Goal: Transaction & Acquisition: Purchase product/service

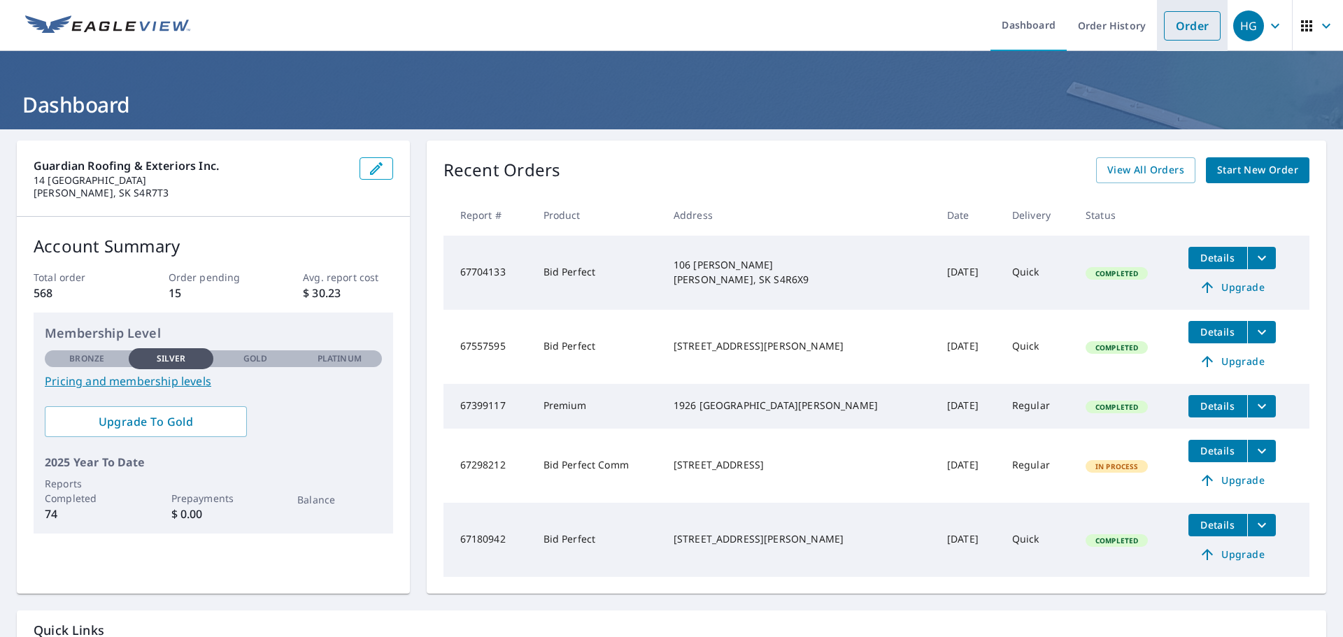
click at [1186, 22] on link "Order" at bounding box center [1192, 25] width 57 height 29
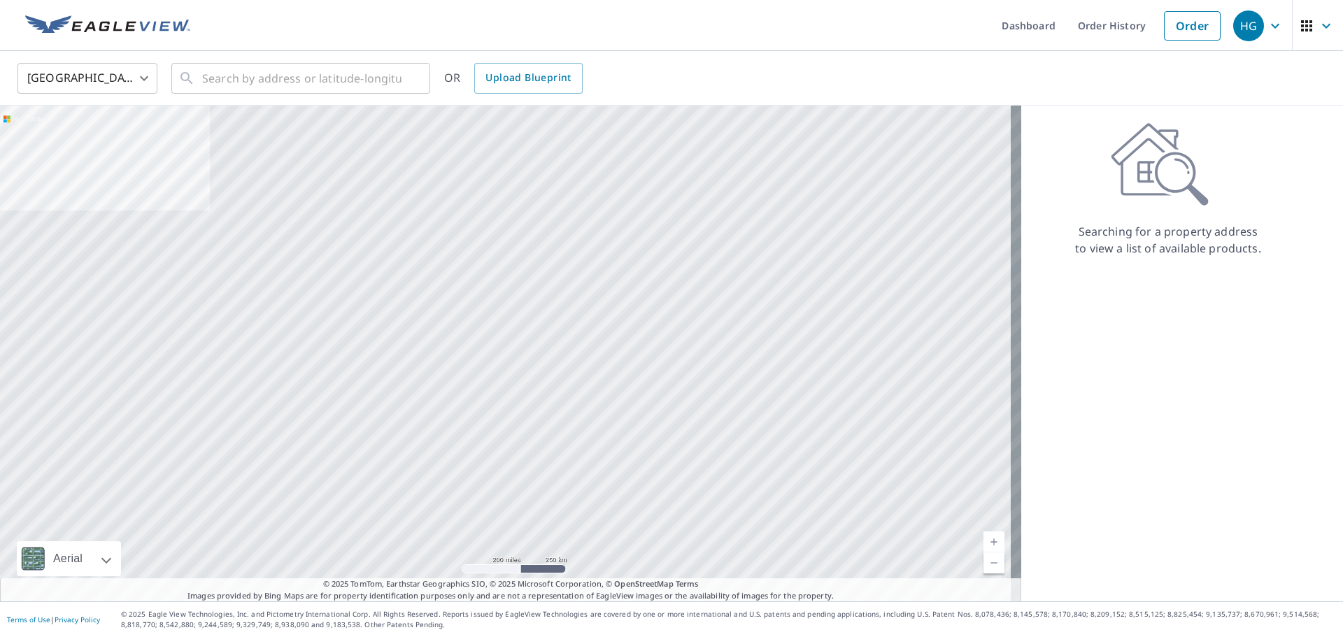
click at [46, 80] on body "HG HG Dashboard Order History Order HG United States US ​ ​ OR Upload Blueprint…" at bounding box center [671, 318] width 1343 height 637
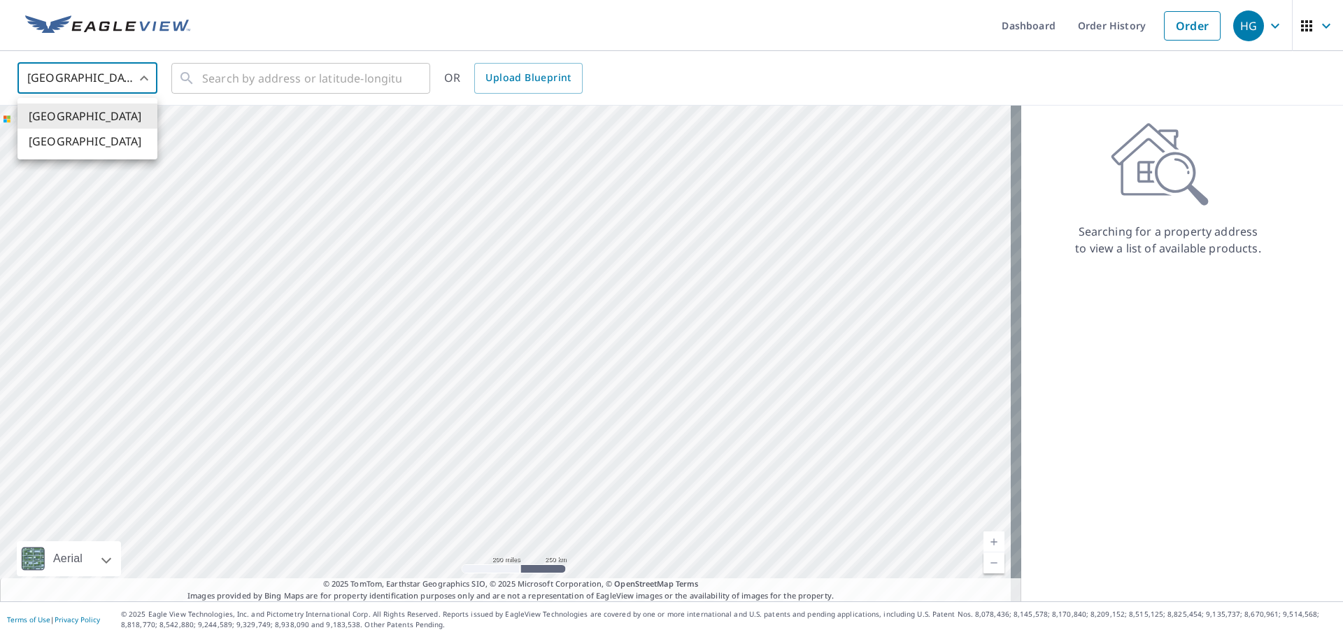
click at [79, 140] on li "[GEOGRAPHIC_DATA]" at bounding box center [87, 141] width 140 height 25
type input "CA"
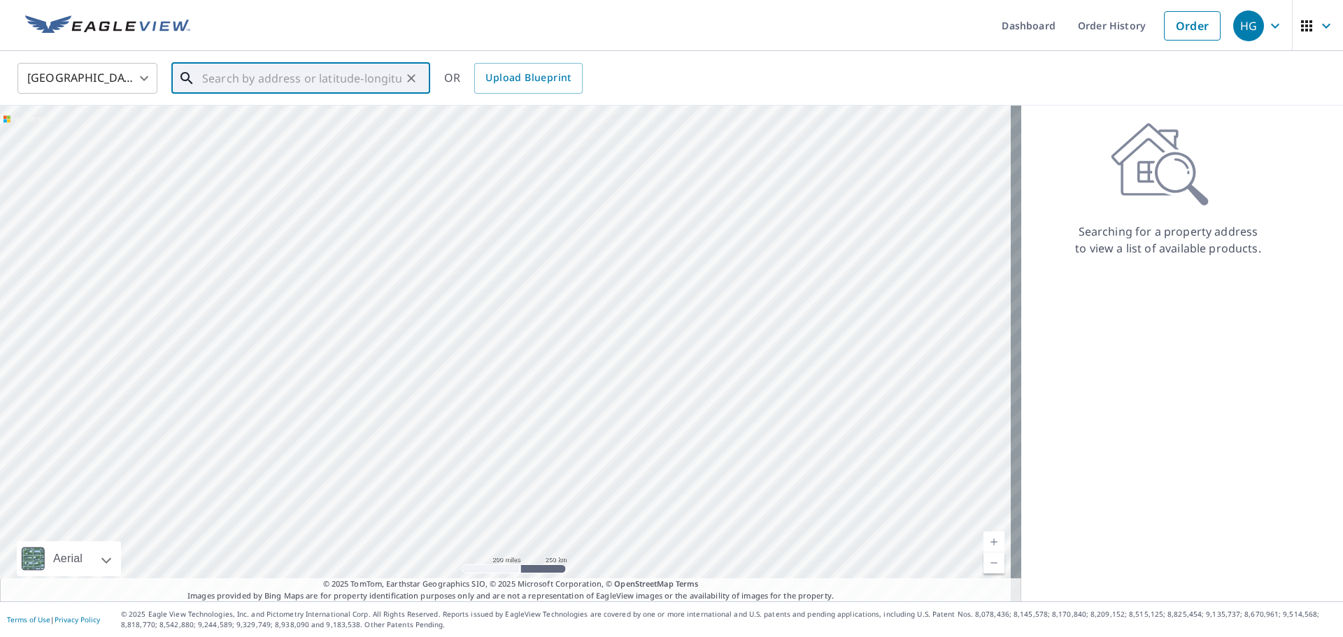
click at [253, 76] on input "text" at bounding box center [301, 78] width 199 height 39
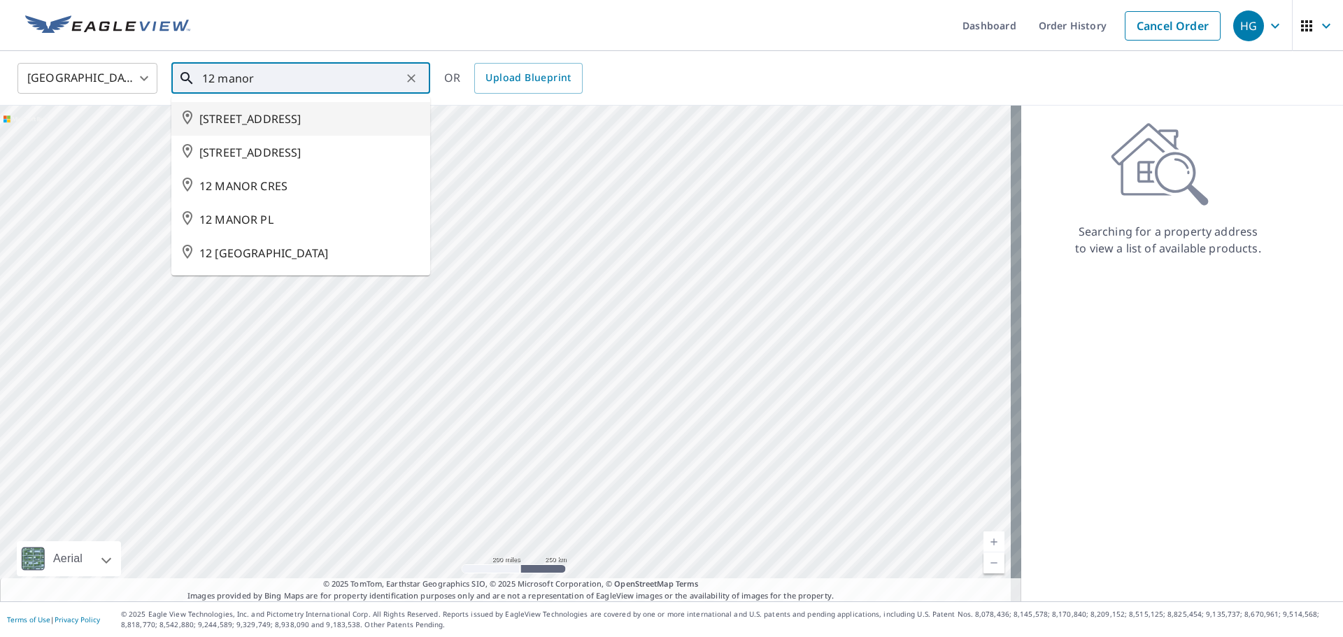
click at [270, 108] on li "[STREET_ADDRESS]" at bounding box center [300, 119] width 259 height 34
type input "[STREET_ADDRESS]"
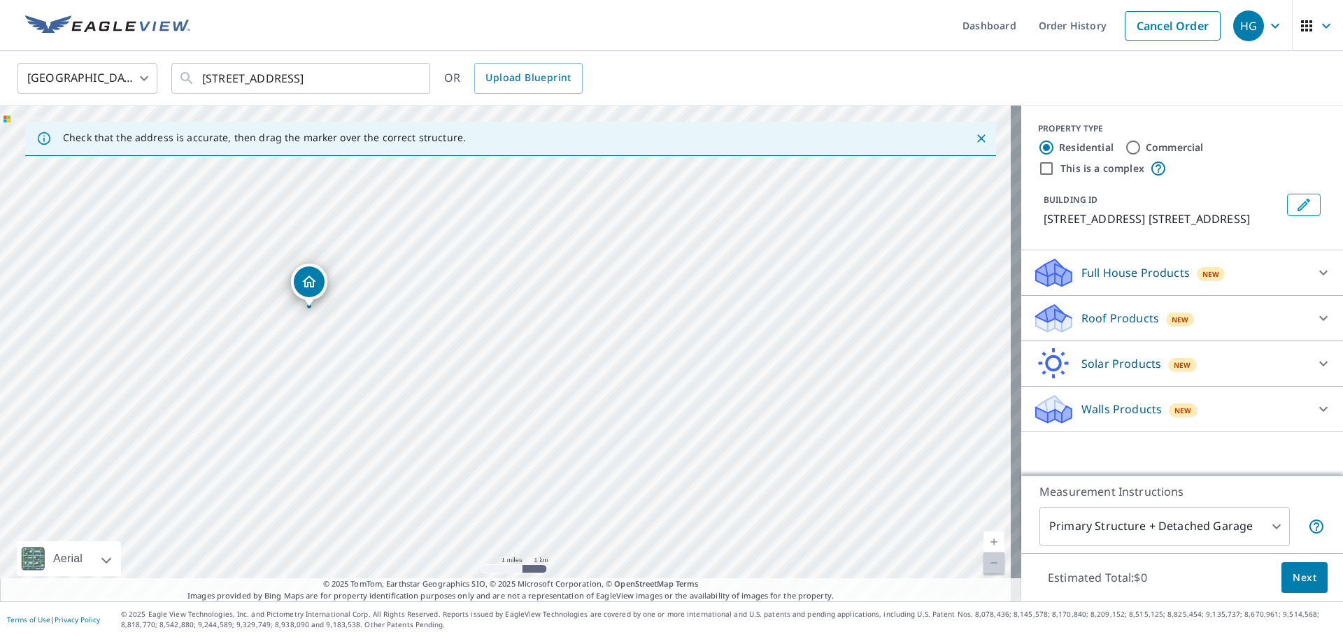
click at [142, 84] on body "HG HG Dashboard Order History Cancel Order HG Canada [GEOGRAPHIC_DATA] ​ 12 MAN…" at bounding box center [671, 318] width 1343 height 637
click at [120, 115] on li "[GEOGRAPHIC_DATA]" at bounding box center [87, 116] width 140 height 25
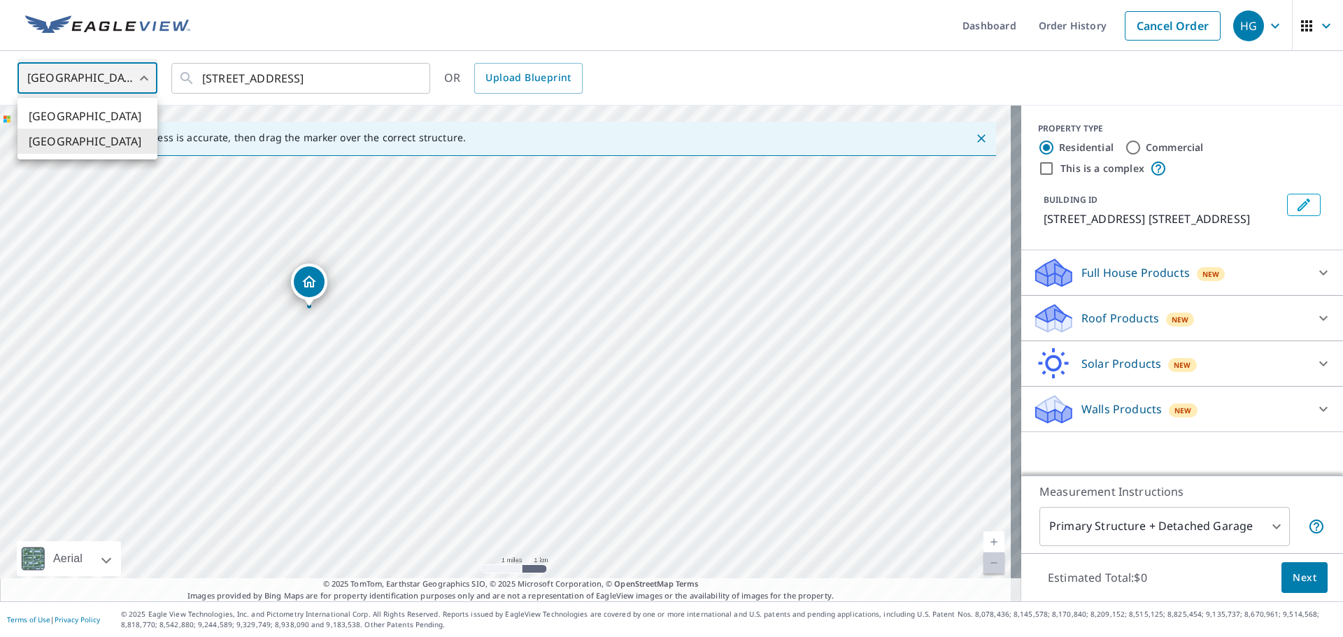
type input "US"
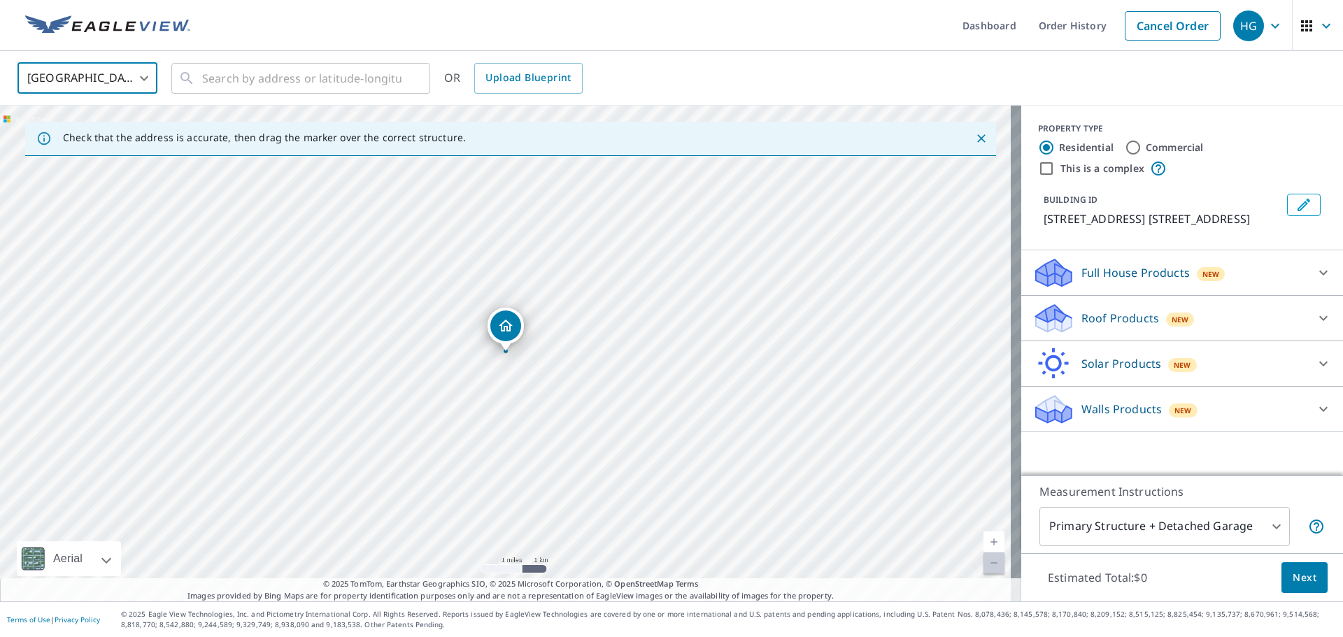
click at [129, 77] on body "HG HG Dashboard Order History Cancel Order HG United States [GEOGRAPHIC_DATA] ​…" at bounding box center [671, 318] width 1343 height 637
click at [113, 143] on li "[GEOGRAPHIC_DATA]" at bounding box center [87, 141] width 140 height 25
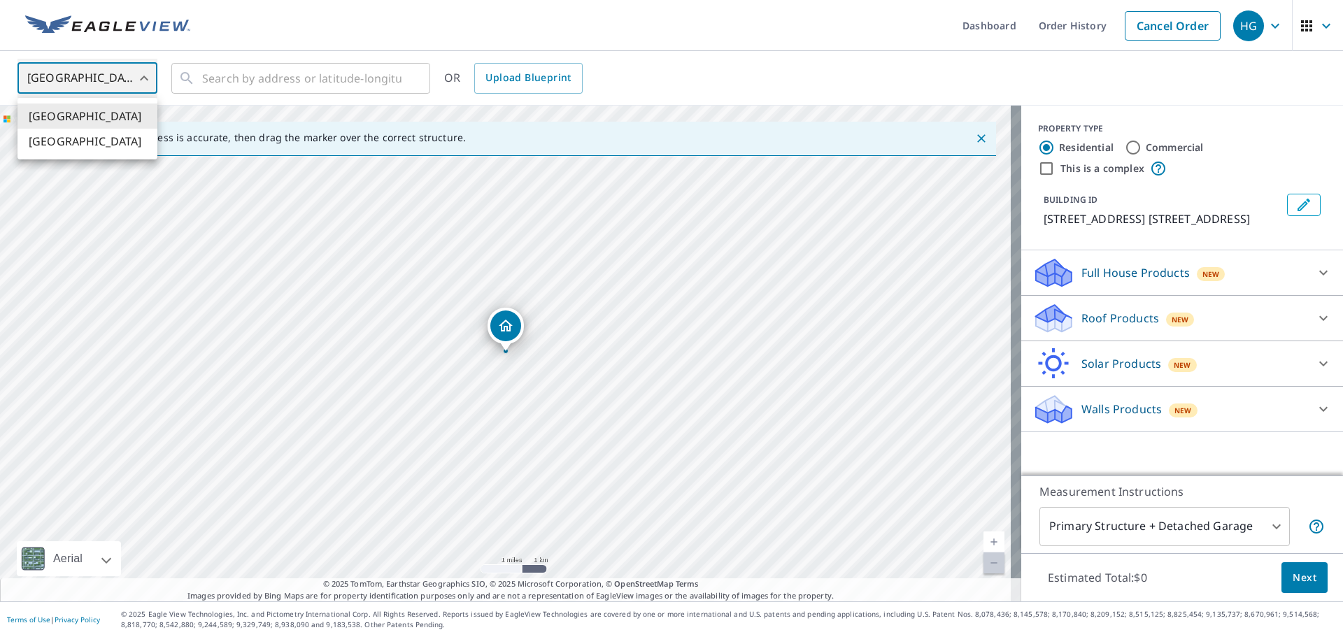
type input "CA"
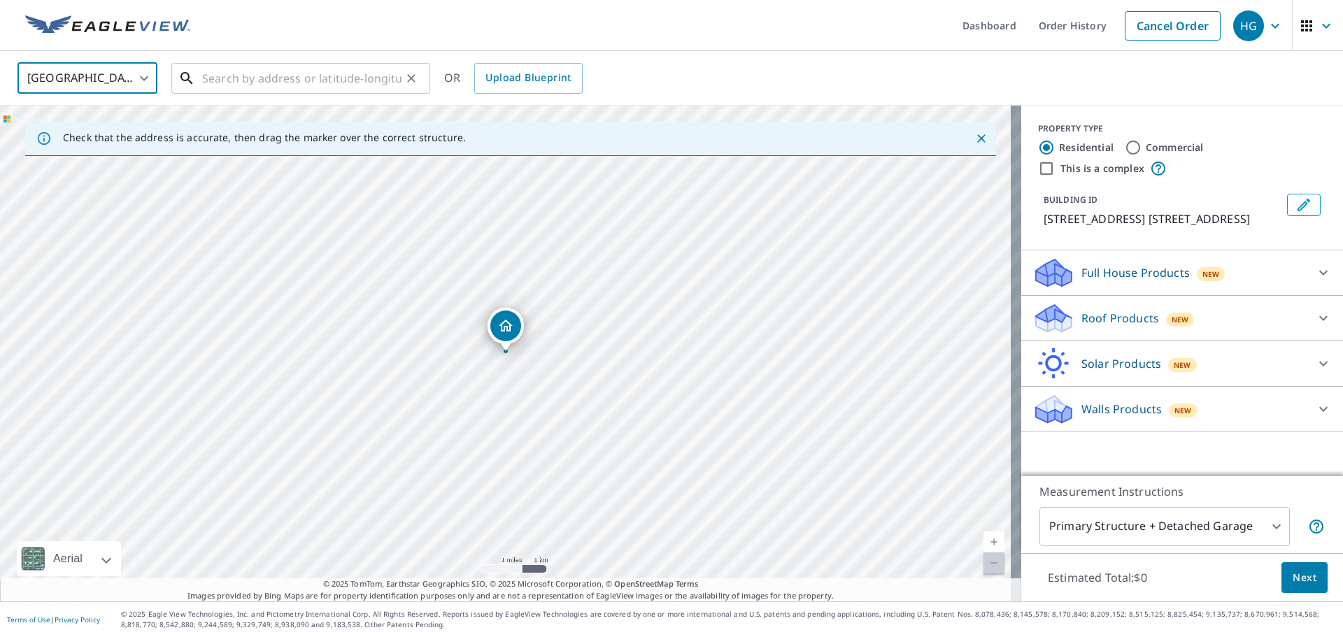
click at [245, 76] on input "text" at bounding box center [301, 78] width 199 height 39
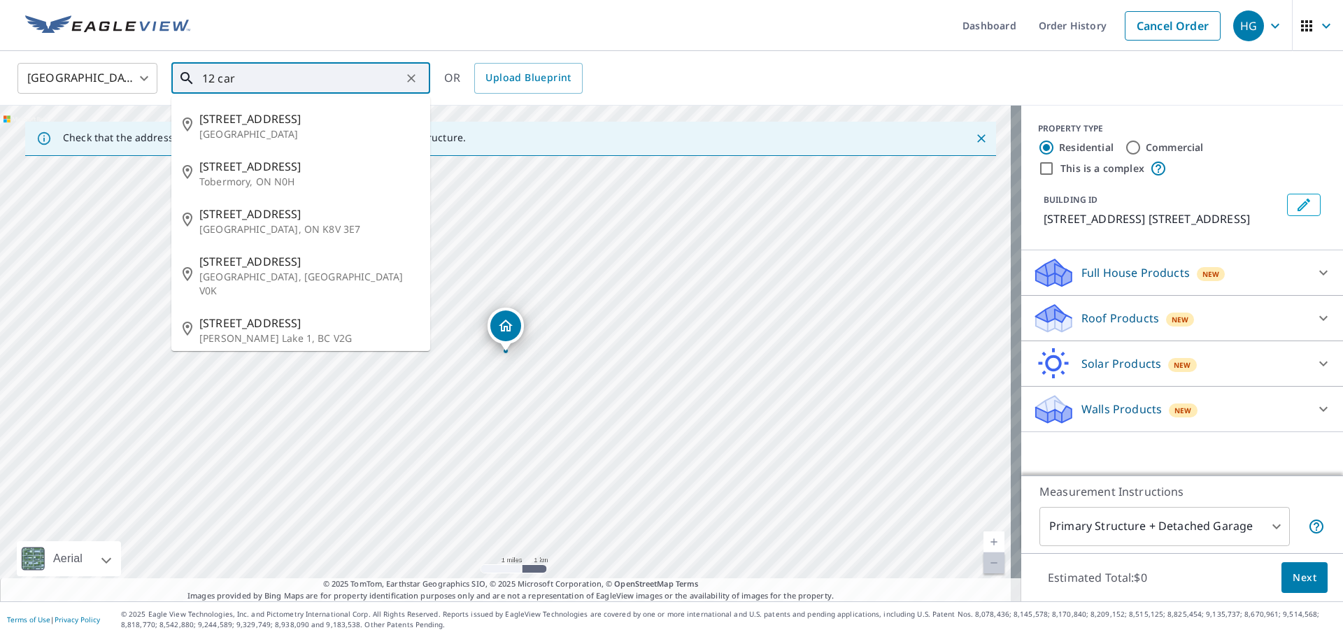
click at [218, 78] on input "12 car" at bounding box center [301, 78] width 199 height 39
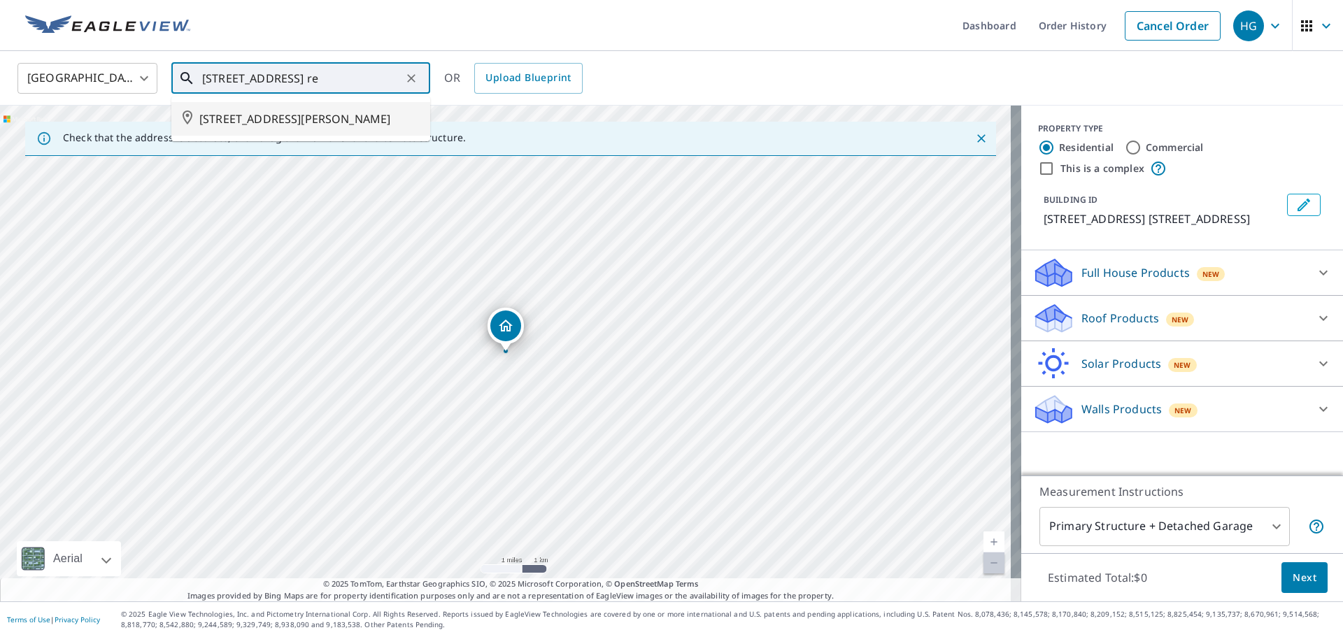
click at [253, 118] on span "[STREET_ADDRESS][PERSON_NAME]" at bounding box center [309, 119] width 220 height 17
type input "[STREET_ADDRESS][PERSON_NAME]"
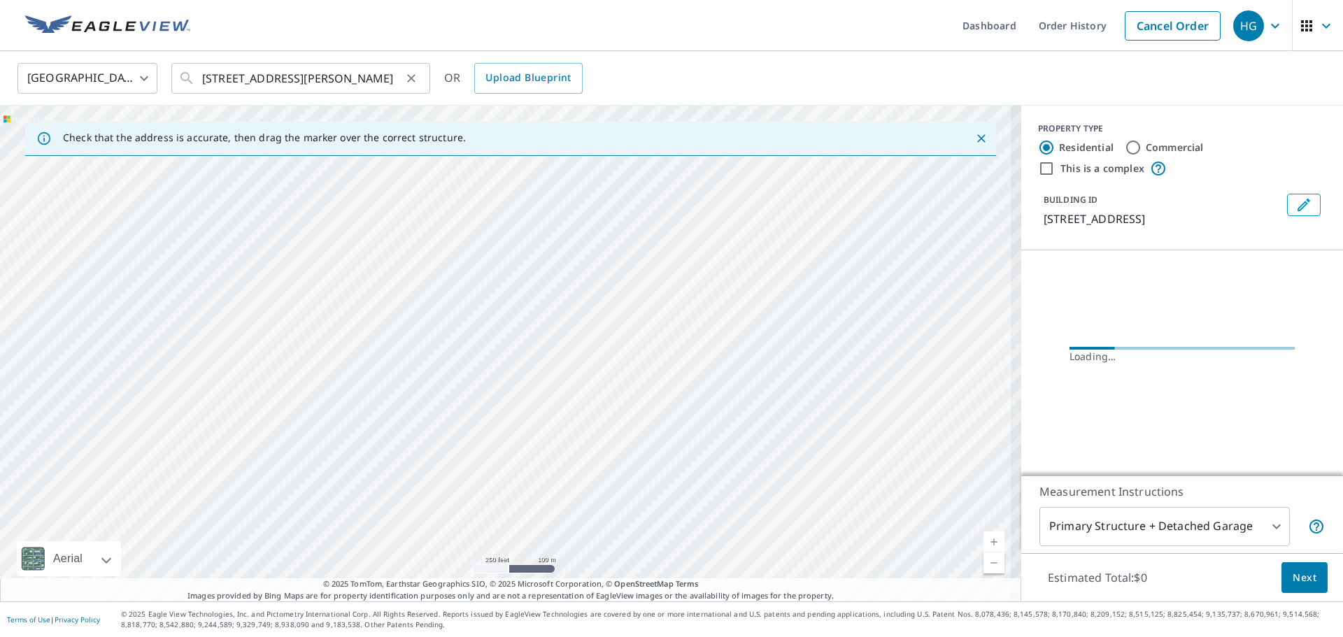
drag, startPoint x: 598, startPoint y: 369, endPoint x: 193, endPoint y: 78, distance: 498.8
click at [169, 48] on div "Dashboard Order History Cancel Order HG [GEOGRAPHIC_DATA] [GEOGRAPHIC_DATA] ​ […" at bounding box center [671, 318] width 1343 height 637
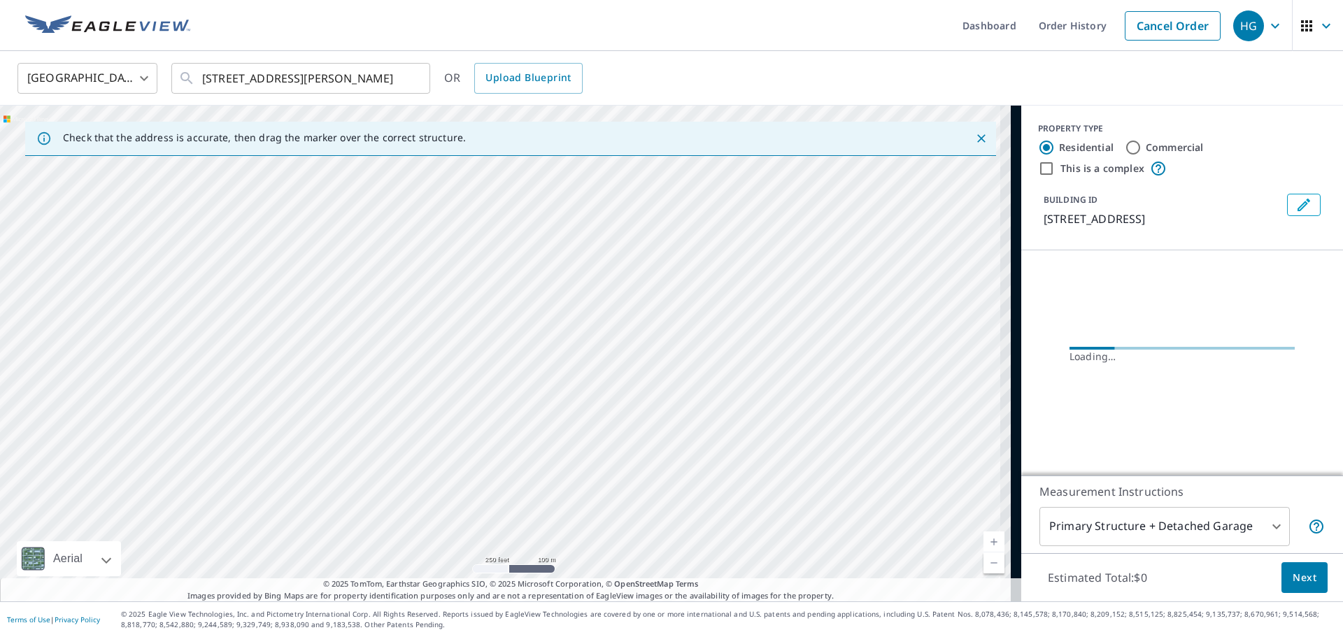
drag, startPoint x: 372, startPoint y: 204, endPoint x: 321, endPoint y: 186, distance: 54.0
click at [313, 146] on div "Check that the address is accurate, then drag the marker over the correct struc…" at bounding box center [510, 354] width 1021 height 496
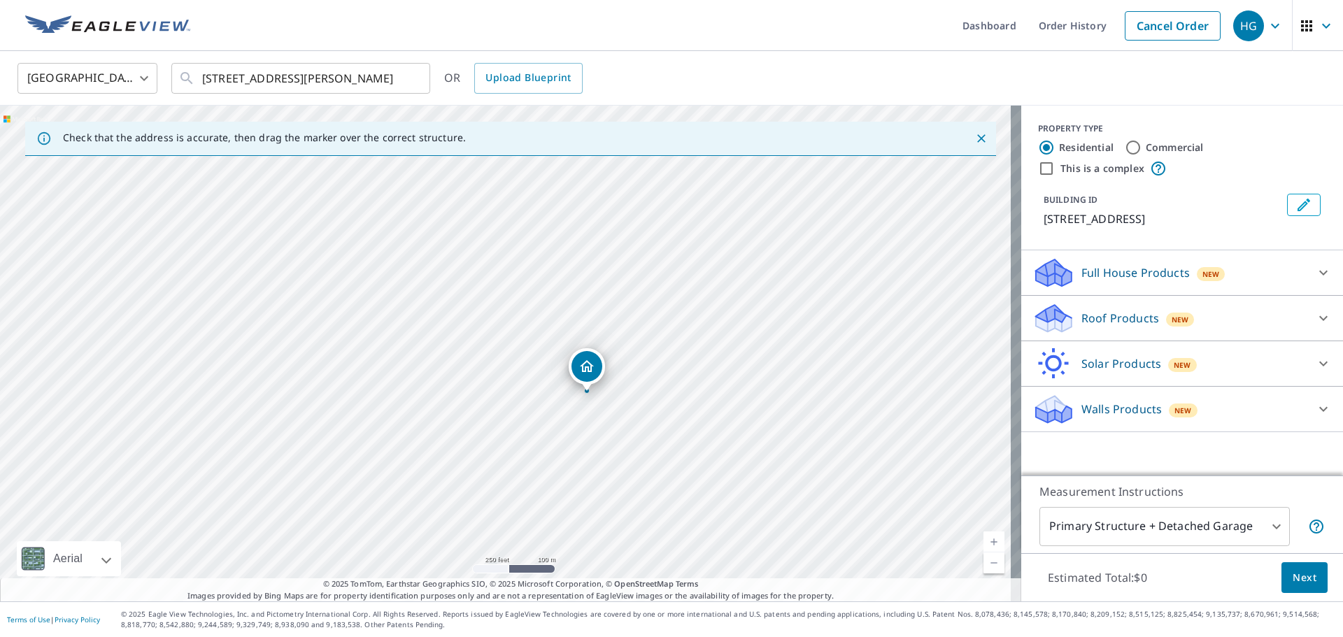
drag, startPoint x: 464, startPoint y: 288, endPoint x: 392, endPoint y: 275, distance: 73.2
click at [392, 266] on div "[STREET_ADDRESS][PERSON_NAME]" at bounding box center [510, 354] width 1021 height 496
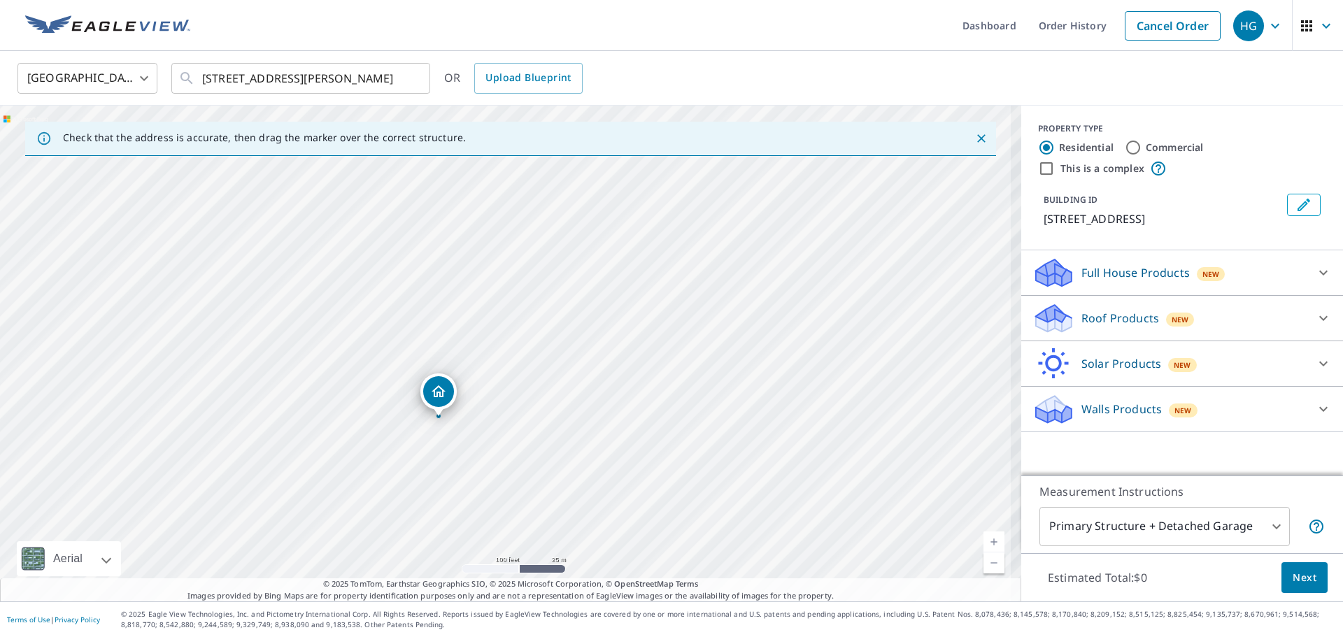
drag, startPoint x: 591, startPoint y: 355, endPoint x: 613, endPoint y: 193, distance: 163.8
click at [615, 174] on div "[STREET_ADDRESS][PERSON_NAME]" at bounding box center [510, 354] width 1021 height 496
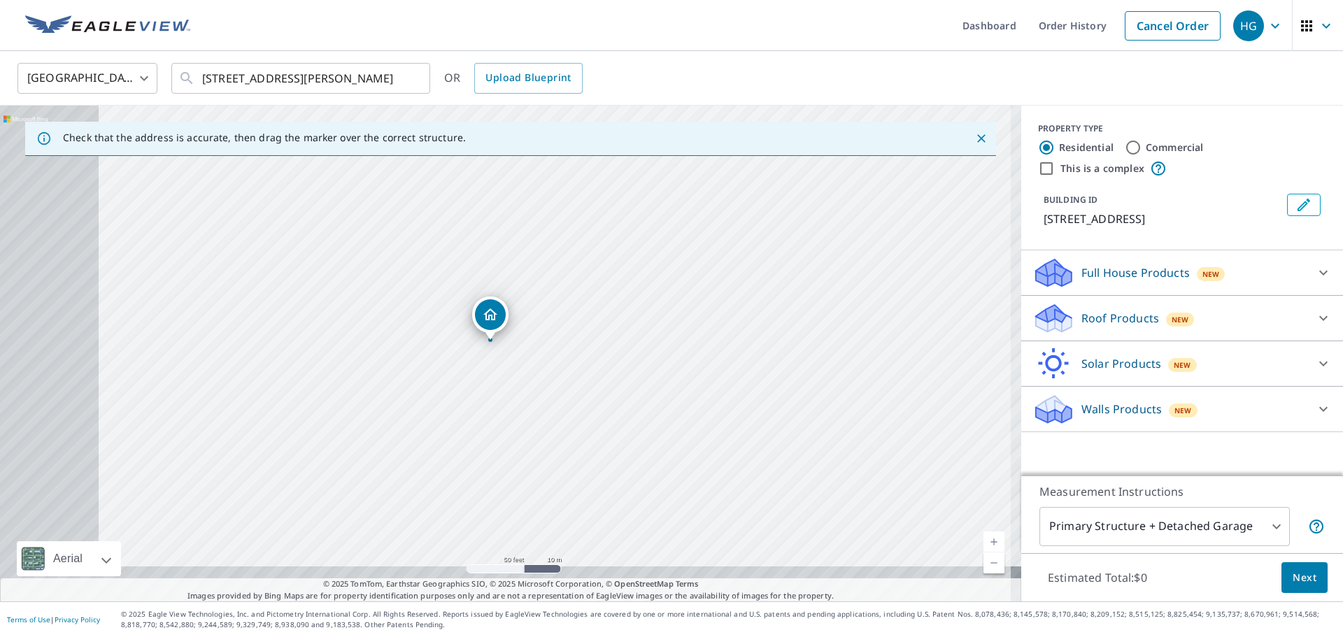
drag, startPoint x: 530, startPoint y: 326, endPoint x: 637, endPoint y: 283, distance: 115.9
click at [637, 283] on div "[STREET_ADDRESS][PERSON_NAME]" at bounding box center [510, 354] width 1021 height 496
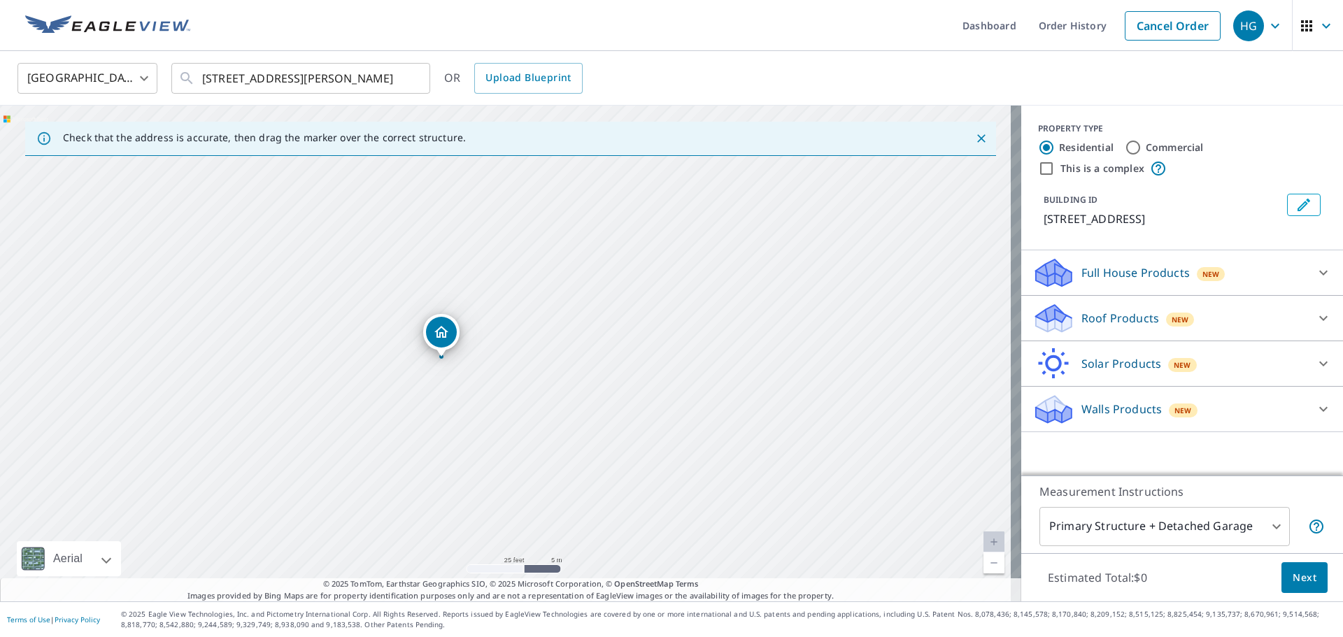
drag, startPoint x: 507, startPoint y: 309, endPoint x: 586, endPoint y: 278, distance: 83.9
click at [586, 278] on div "[STREET_ADDRESS][PERSON_NAME]" at bounding box center [510, 354] width 1021 height 496
click at [1093, 325] on p "Roof Products" at bounding box center [1121, 318] width 78 height 17
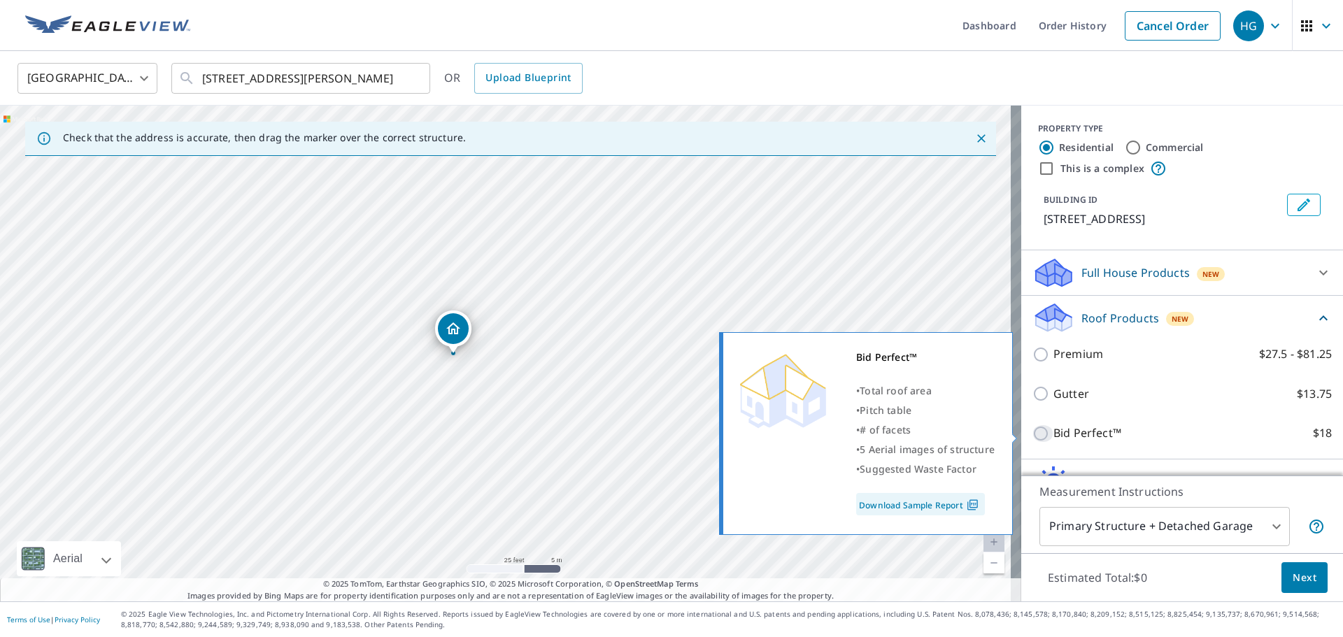
click at [1039, 430] on input "Bid Perfect™ $18" at bounding box center [1043, 433] width 21 height 17
checkbox input "true"
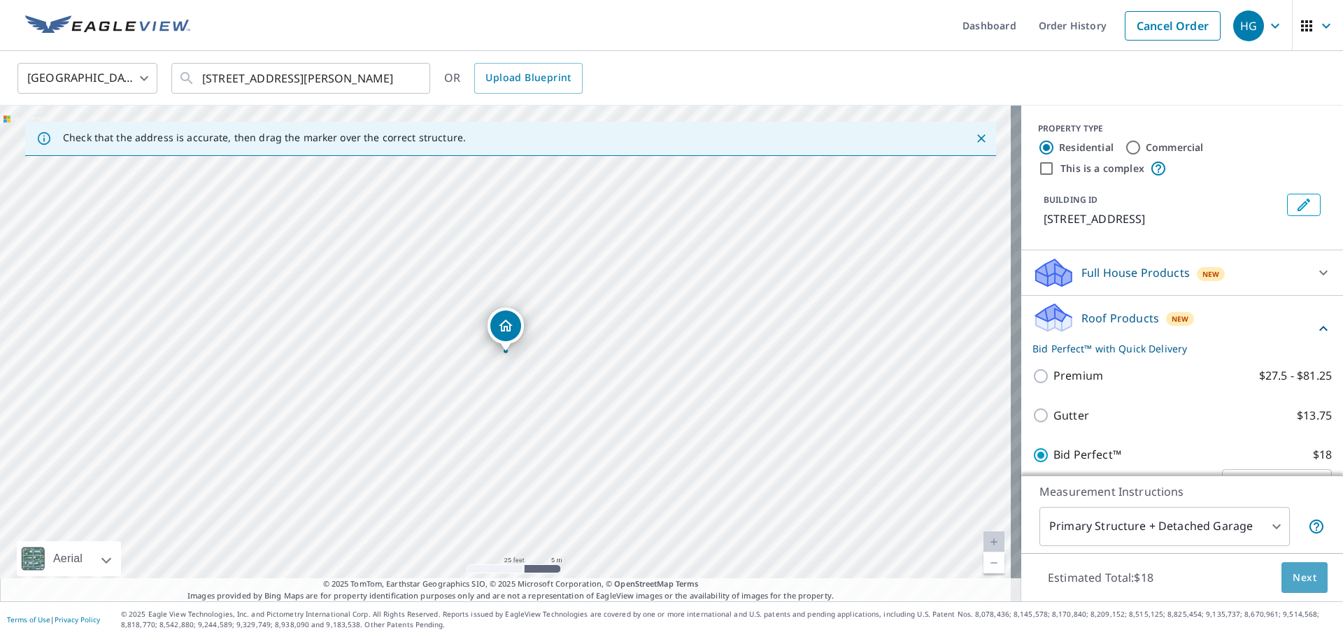
click at [1309, 571] on button "Next" at bounding box center [1305, 578] width 46 height 31
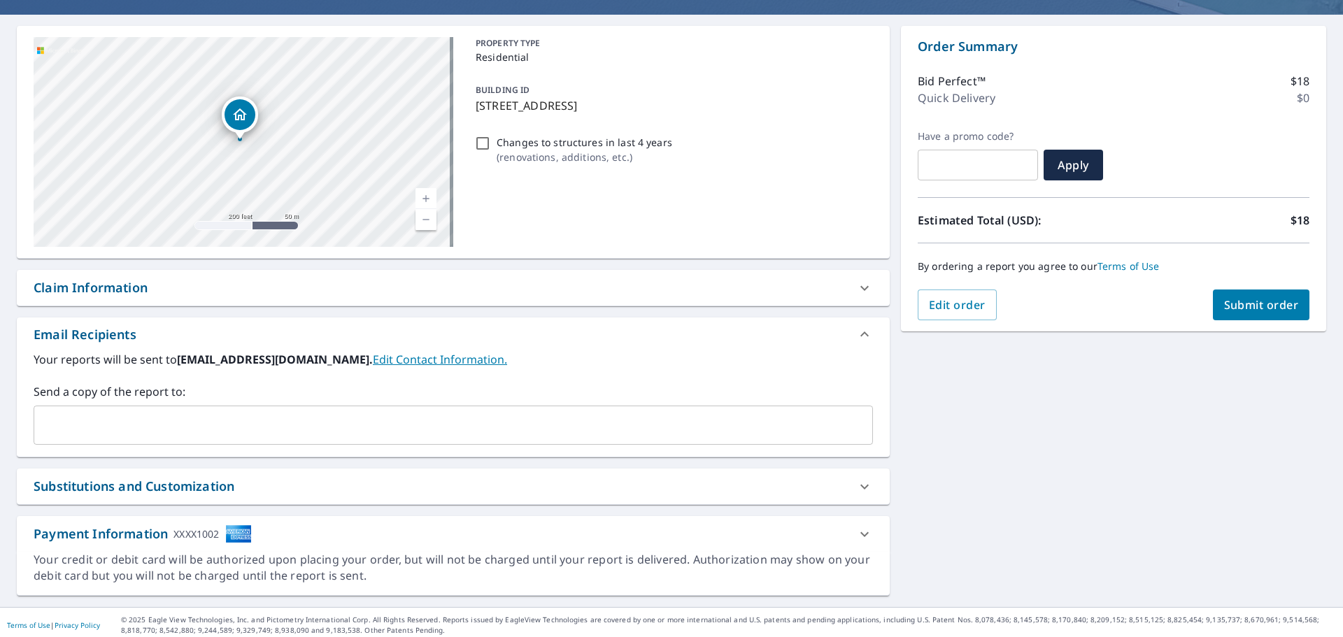
scroll to position [120, 0]
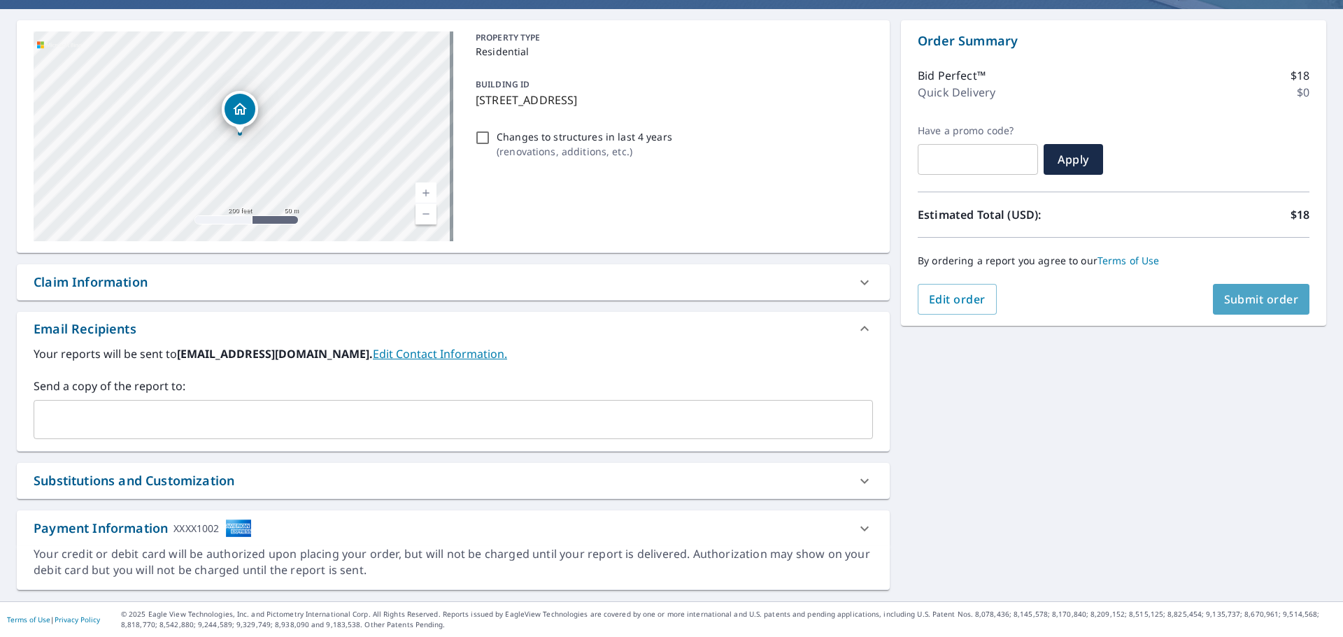
click at [1235, 308] on button "Submit order" at bounding box center [1261, 299] width 97 height 31
checkbox input "true"
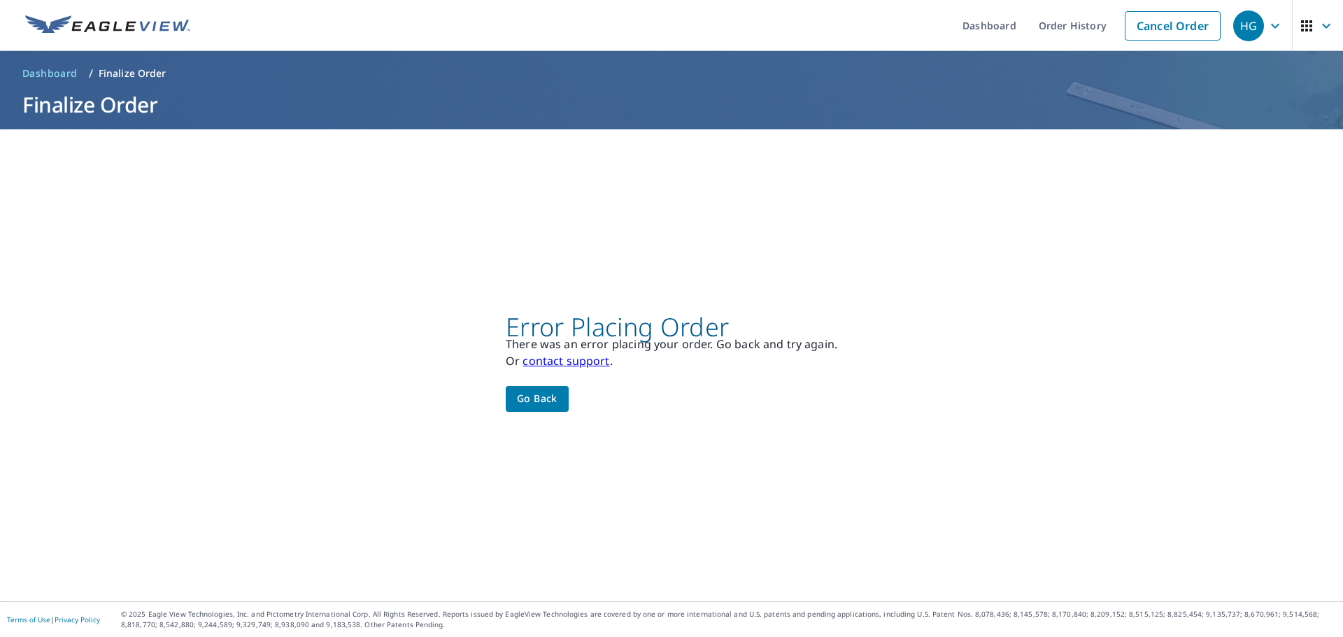
scroll to position [0, 0]
click at [509, 395] on button "Go back" at bounding box center [537, 399] width 63 height 26
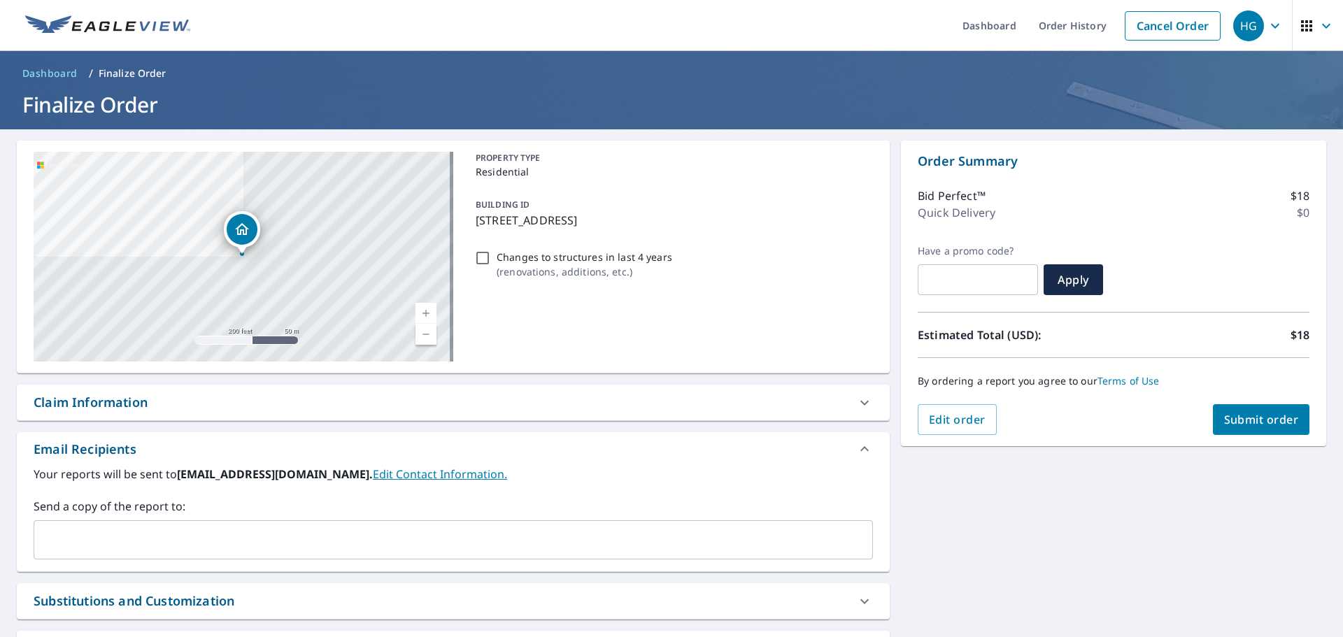
click at [1281, 423] on span "Submit order" at bounding box center [1261, 419] width 75 height 15
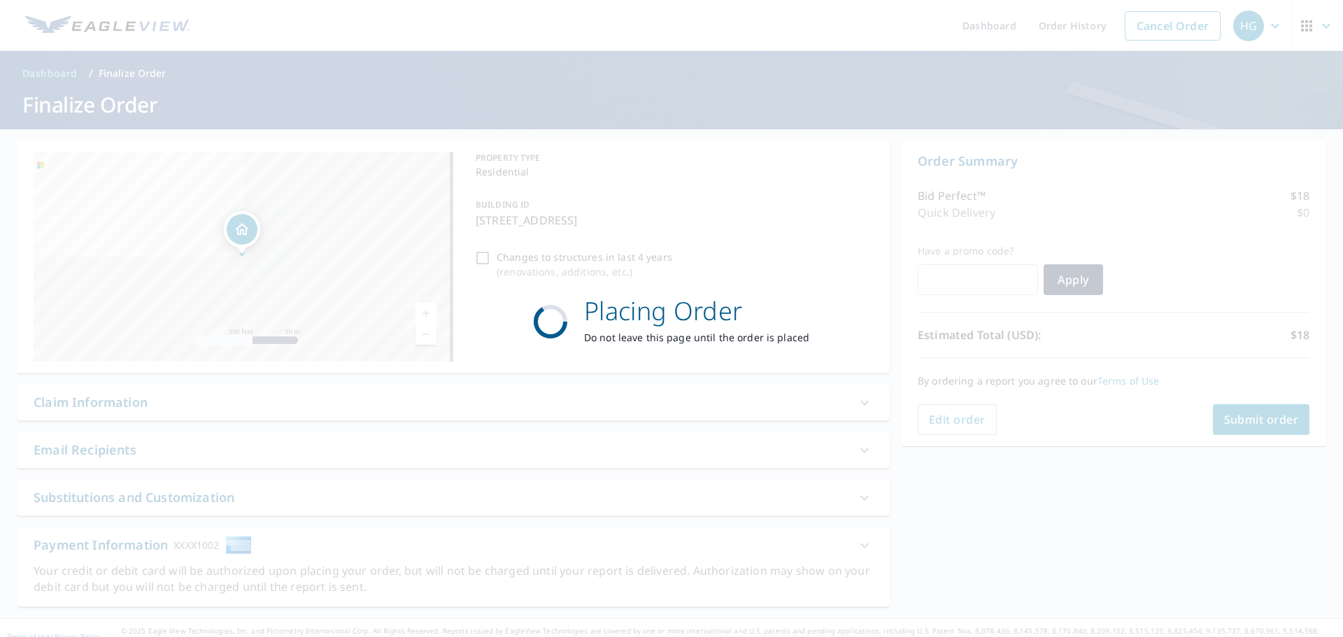
checkbox input "true"
